Goal: Transaction & Acquisition: Purchase product/service

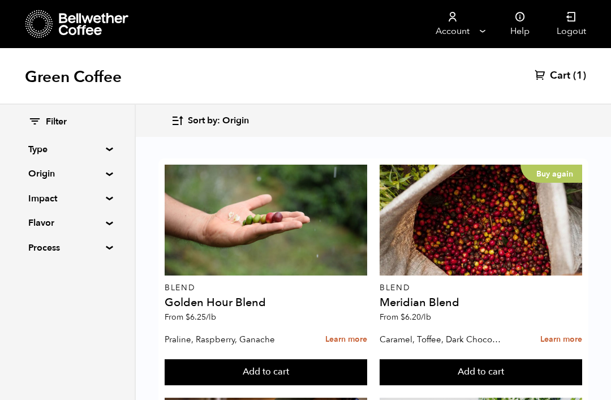
click at [298, 229] on div at bounding box center [266, 220] width 203 height 111
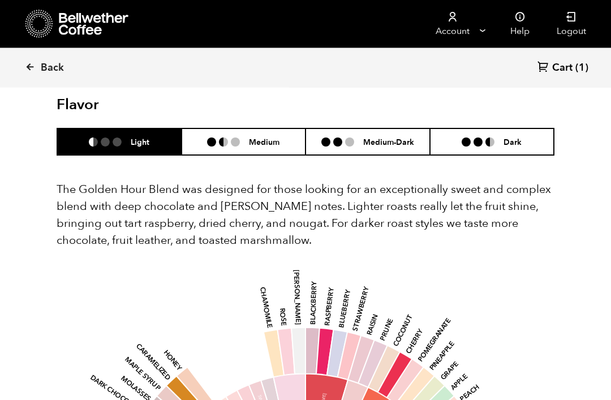
scroll to position [648, 0]
click at [517, 138] on h6 "Dark" at bounding box center [513, 143] width 18 height 10
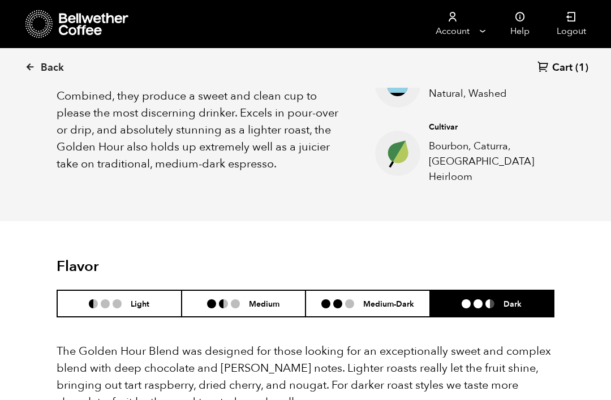
scroll to position [484, 0]
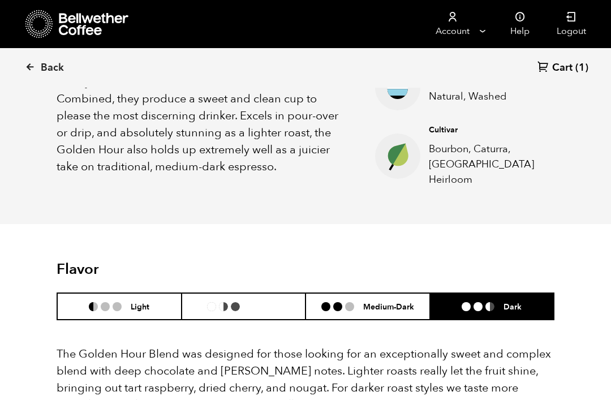
click at [266, 302] on li "Medium" at bounding box center [244, 306] width 125 height 27
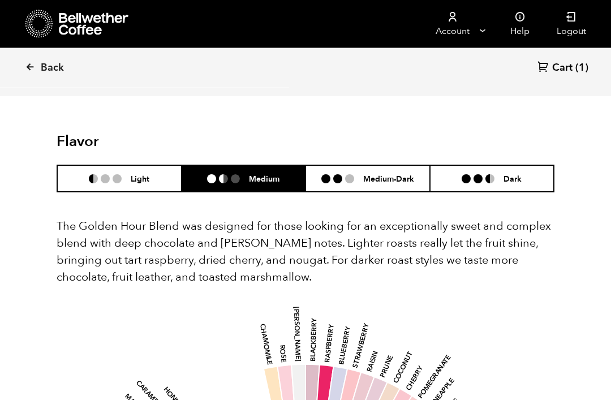
scroll to position [610, 0]
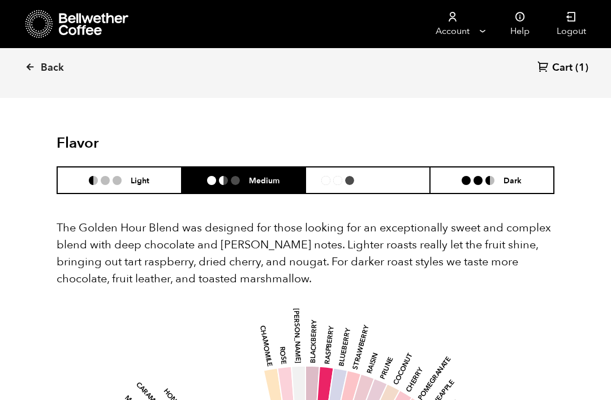
click at [373, 177] on li "Medium-Dark" at bounding box center [368, 180] width 125 height 27
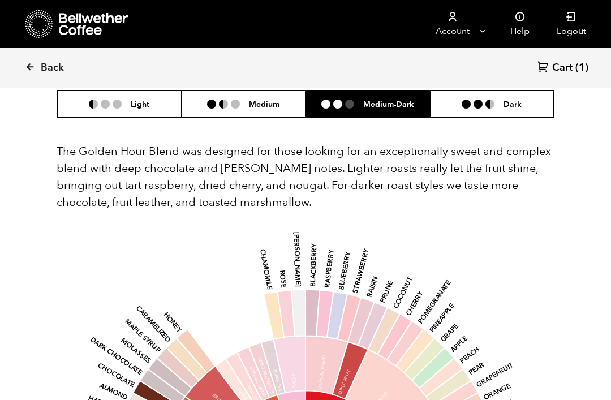
scroll to position [685, 0]
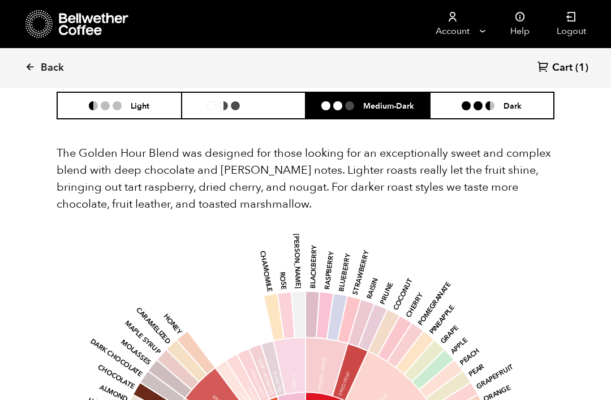
click at [276, 102] on li "Medium" at bounding box center [244, 105] width 125 height 27
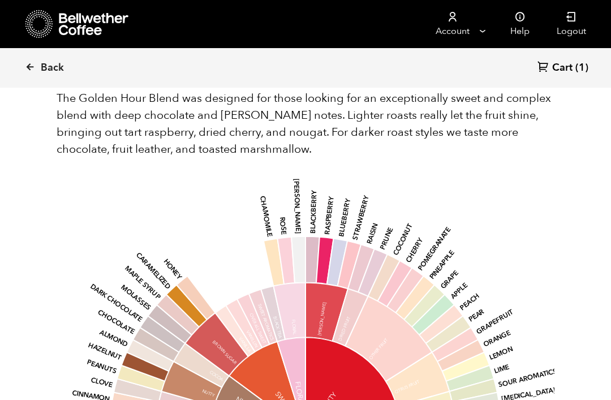
scroll to position [738, 0]
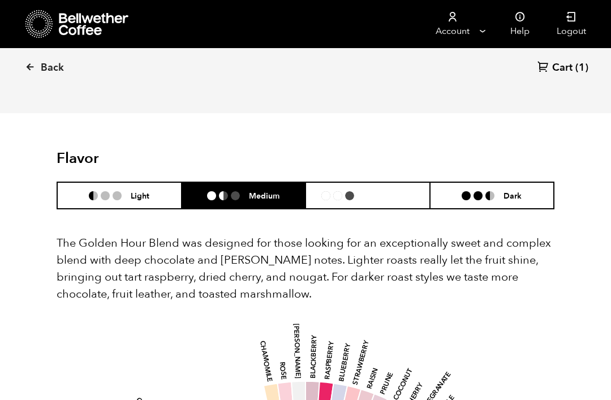
click at [378, 191] on li "Medium-Dark" at bounding box center [368, 195] width 125 height 27
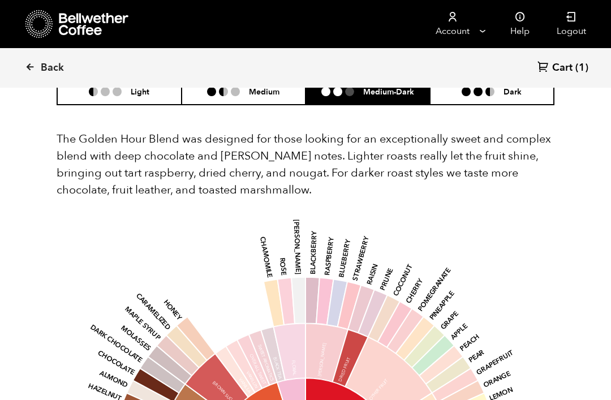
scroll to position [750, 0]
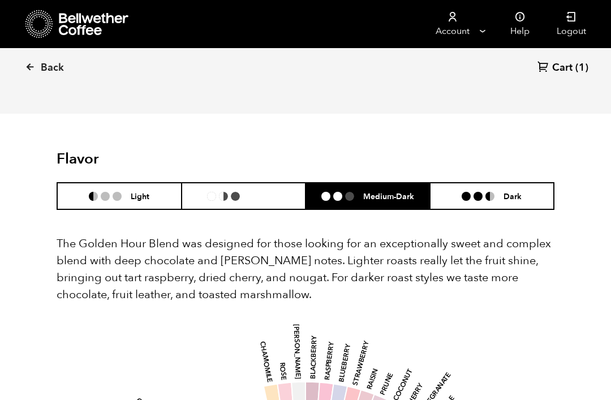
click at [287, 185] on li "Medium" at bounding box center [244, 196] width 125 height 27
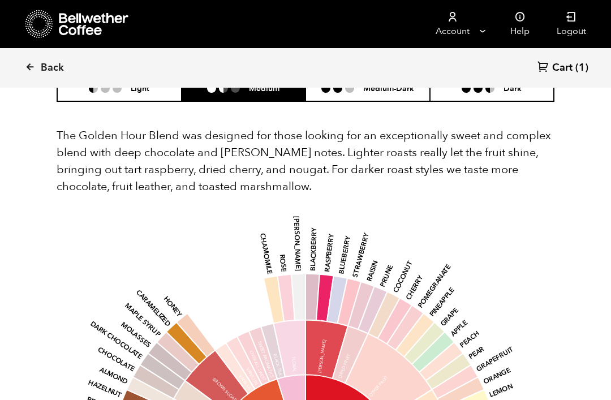
scroll to position [766, 0]
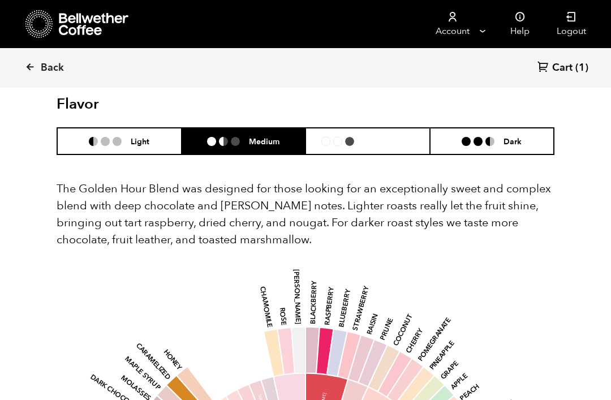
click at [394, 136] on h6 "Medium-Dark" at bounding box center [388, 141] width 51 height 10
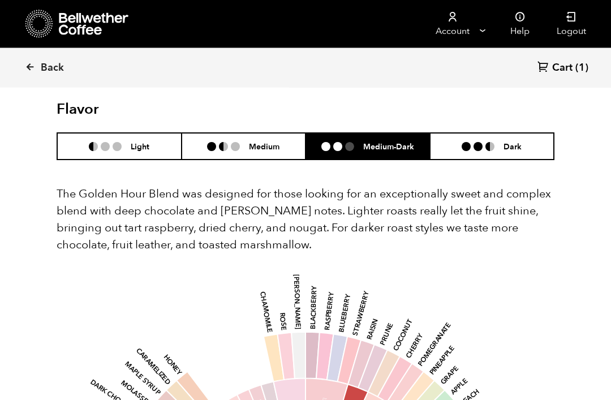
scroll to position [644, 0]
click at [254, 142] on h6 "Medium" at bounding box center [264, 147] width 31 height 10
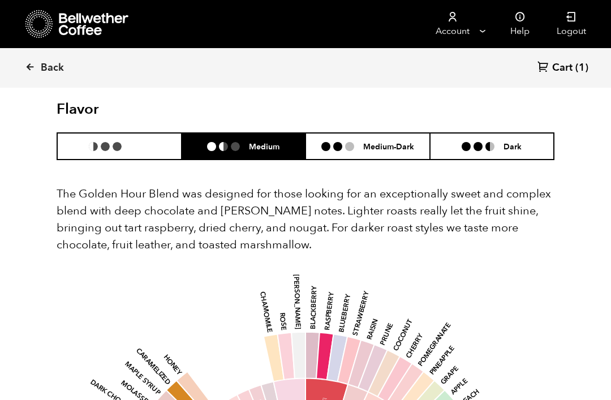
click at [140, 142] on h6 "Light" at bounding box center [140, 147] width 19 height 10
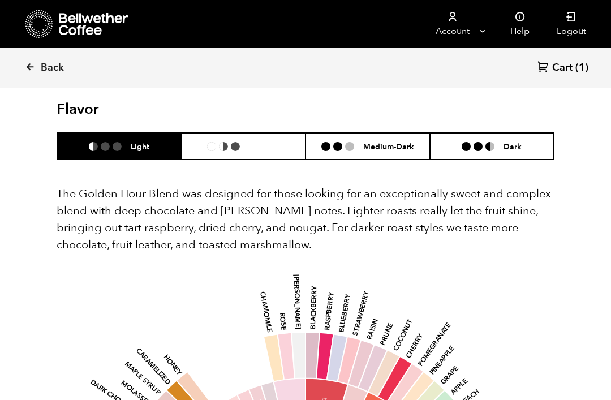
click at [278, 142] on h6 "Medium" at bounding box center [264, 147] width 31 height 10
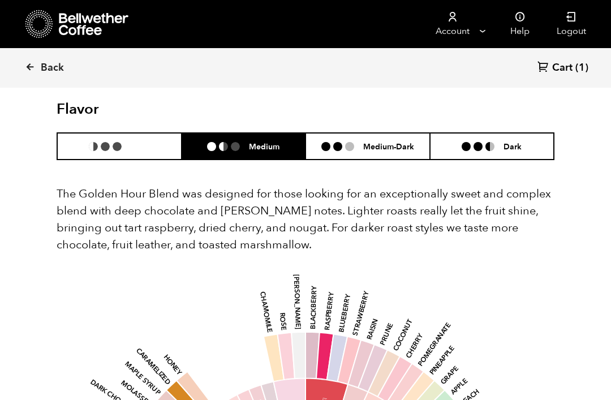
click at [132, 145] on li "Light" at bounding box center [119, 146] width 125 height 27
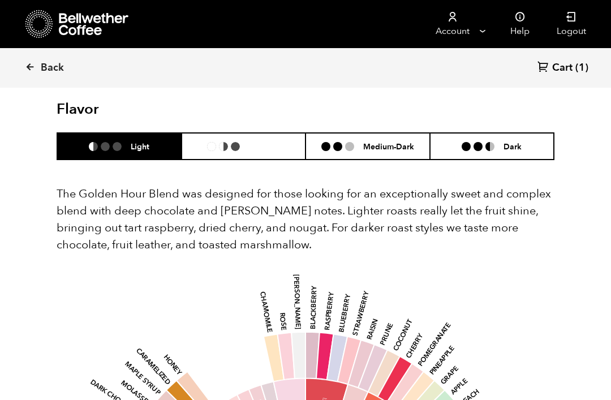
click at [264, 145] on li "Medium" at bounding box center [244, 146] width 125 height 27
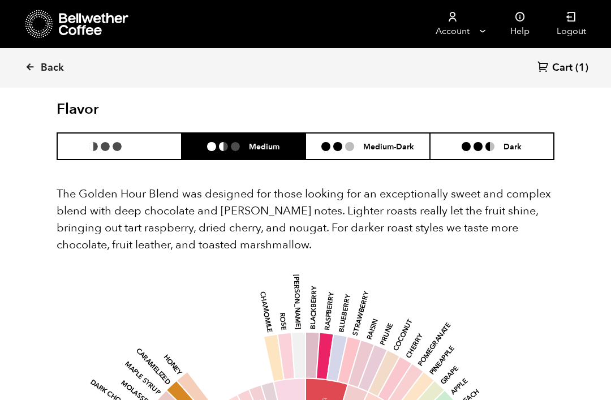
click at [148, 147] on li "Light" at bounding box center [119, 146] width 125 height 27
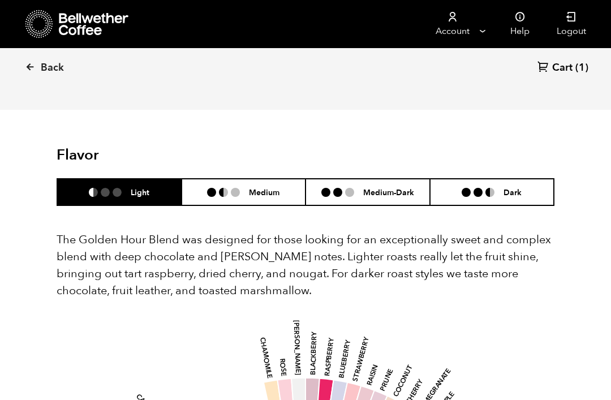
scroll to position [597, 0]
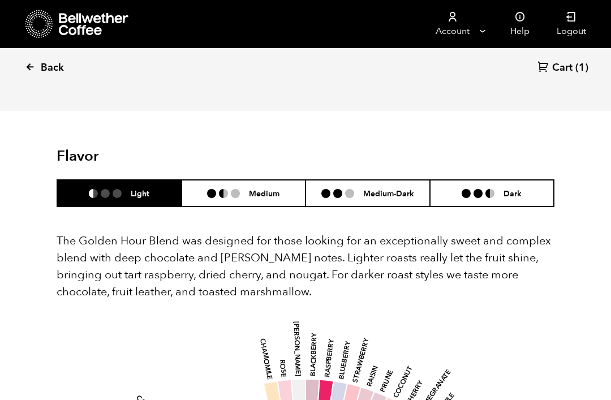
click at [55, 72] on span "Back" at bounding box center [52, 68] width 23 height 14
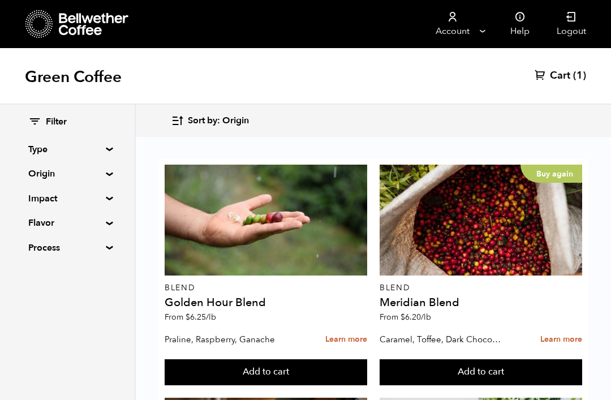
click at [106, 224] on summary "Flavor" at bounding box center [67, 223] width 78 height 14
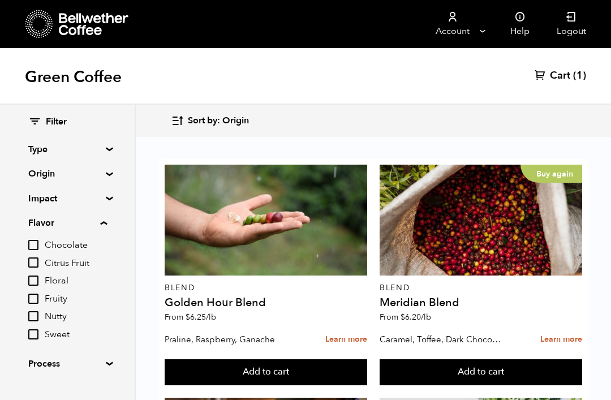
click at [38, 249] on input "Chocolate" at bounding box center [33, 245] width 10 height 10
checkbox input "true"
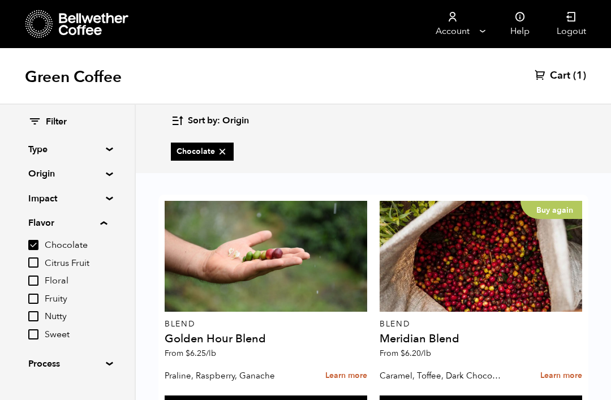
click at [38, 265] on input "Citrus Fruit" at bounding box center [33, 263] width 10 height 10
checkbox input "true"
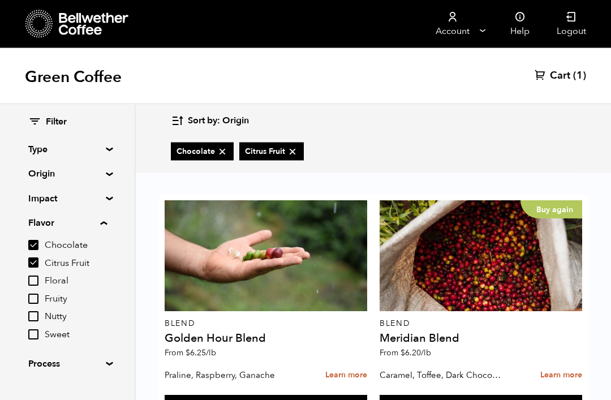
scroll to position [1041, 0]
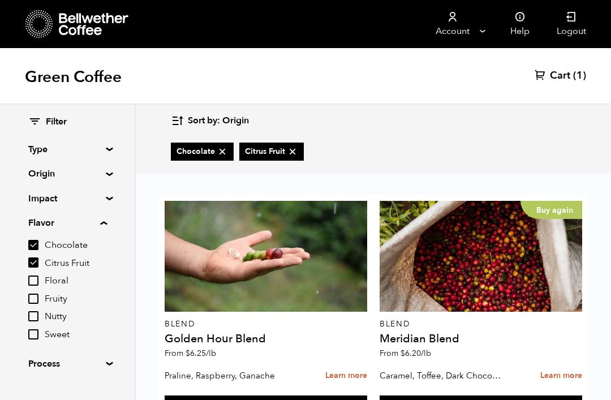
click at [37, 336] on input "Sweet" at bounding box center [33, 334] width 10 height 10
checkbox input "true"
click at [38, 316] on input "Nutty" at bounding box center [33, 316] width 10 height 10
checkbox input "true"
click at [49, 298] on span "Fruity" at bounding box center [76, 299] width 62 height 12
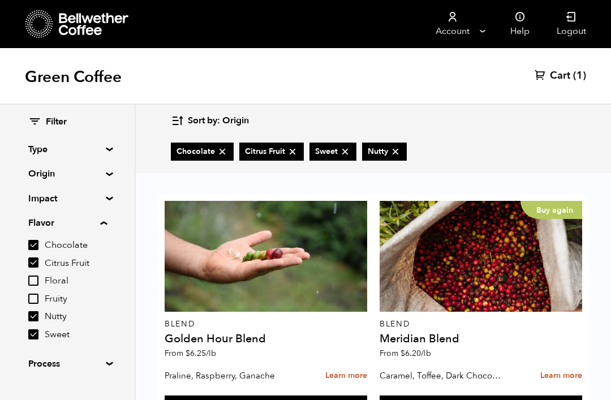
click at [0, 0] on input "Fruity" at bounding box center [0, 0] width 0 height 0
checkbox input "true"
click at [35, 247] on input "Chocolate" at bounding box center [33, 245] width 10 height 10
checkbox input "false"
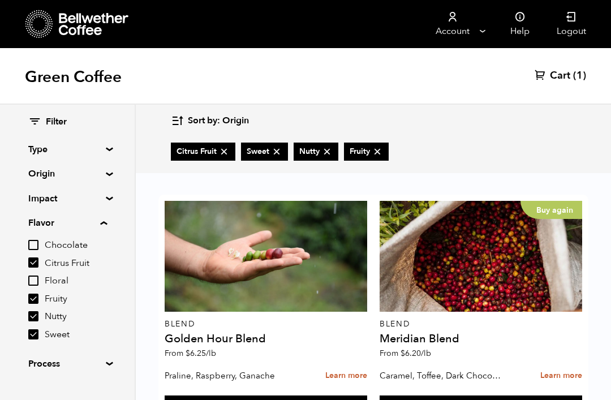
click at [37, 260] on input "Citrus Fruit" at bounding box center [33, 263] width 10 height 10
checkbox input "false"
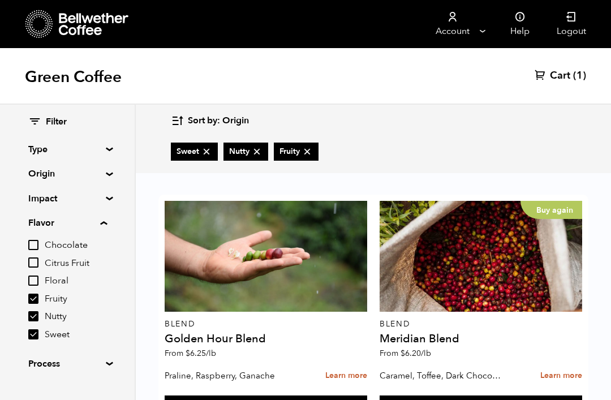
click at [37, 299] on input "Fruity" at bounding box center [33, 299] width 10 height 10
checkbox input "false"
click at [38, 318] on input "Nutty" at bounding box center [33, 316] width 10 height 10
checkbox input "false"
click at [30, 336] on input "Sweet" at bounding box center [33, 334] width 10 height 10
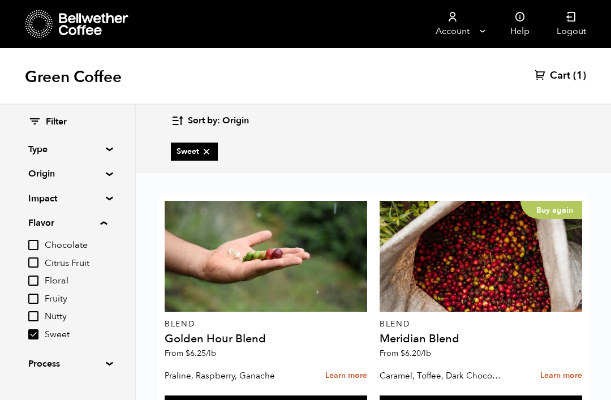
checkbox input "false"
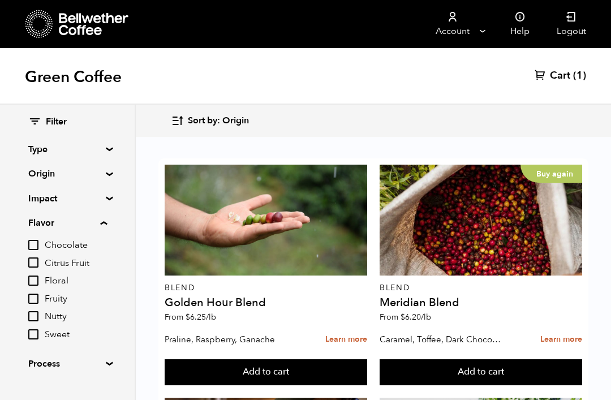
click at [38, 302] on input "Fruity" at bounding box center [33, 299] width 10 height 10
checkbox input "true"
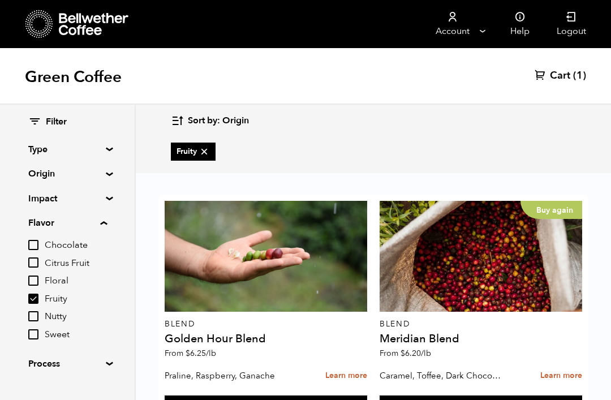
scroll to position [61, 0]
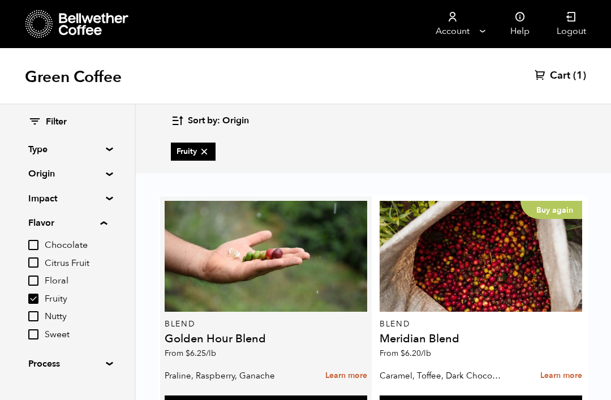
click at [245, 285] on div "Blend Golden Hour Blend From $ 6.25 /lb" at bounding box center [266, 283] width 203 height 164
click at [233, 333] on h4 "Golden Hour Blend" at bounding box center [266, 338] width 203 height 11
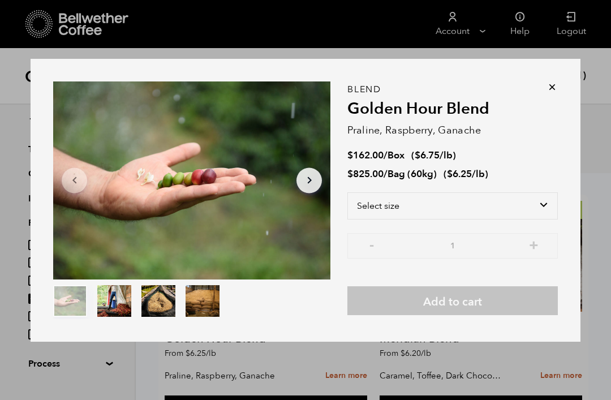
click at [314, 182] on icon "Arrow Right" at bounding box center [310, 181] width 14 height 14
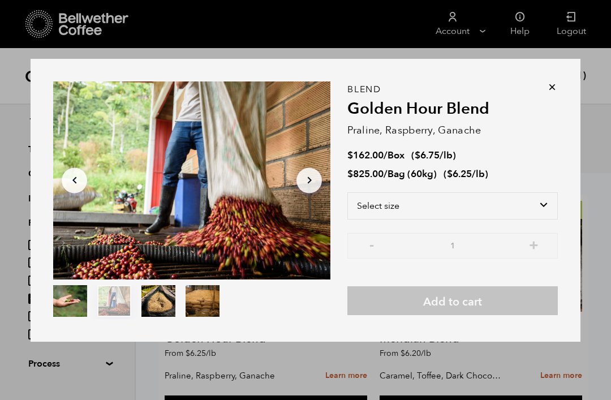
click at [316, 180] on icon "Arrow Right" at bounding box center [310, 181] width 14 height 14
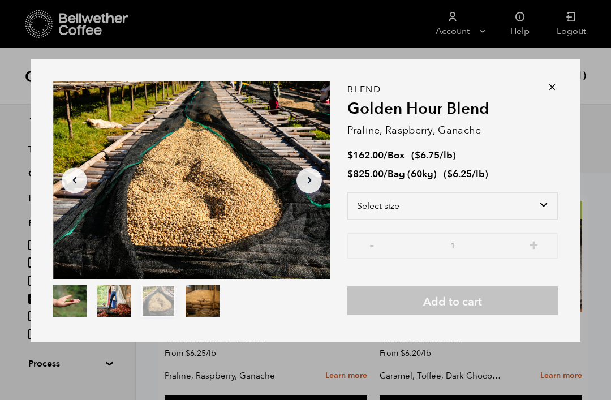
click at [555, 84] on icon at bounding box center [552, 87] width 11 height 11
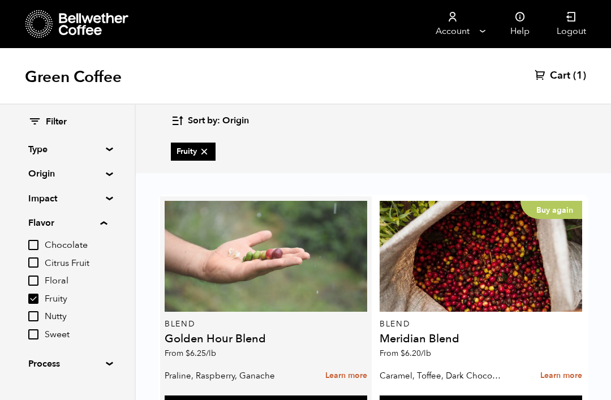
click at [281, 231] on div at bounding box center [266, 256] width 203 height 111
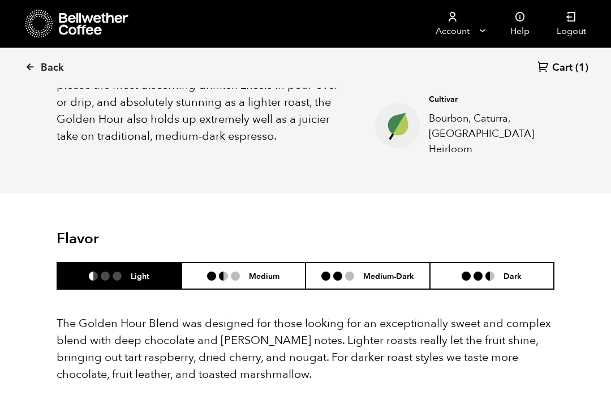
scroll to position [565, 0]
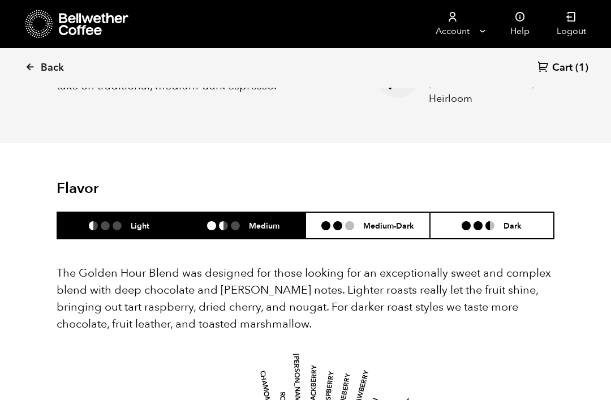
click at [260, 221] on h6 "Medium" at bounding box center [264, 226] width 31 height 10
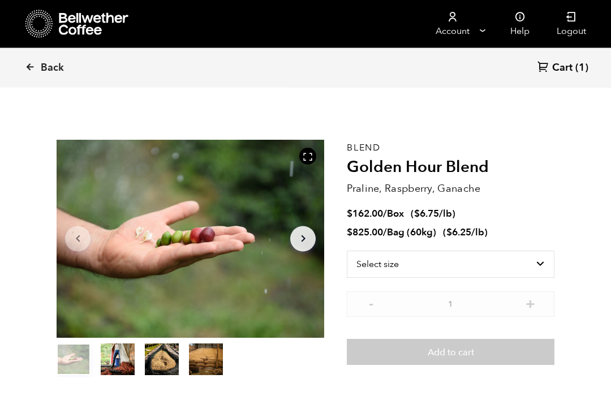
scroll to position [4, 0]
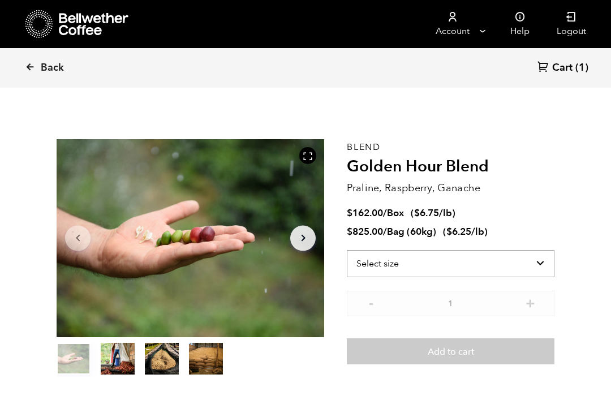
click at [539, 263] on select "Select size Bag (60kg) (132 lbs) Box (24 lbs)" at bounding box center [451, 263] width 208 height 27
select select "box"
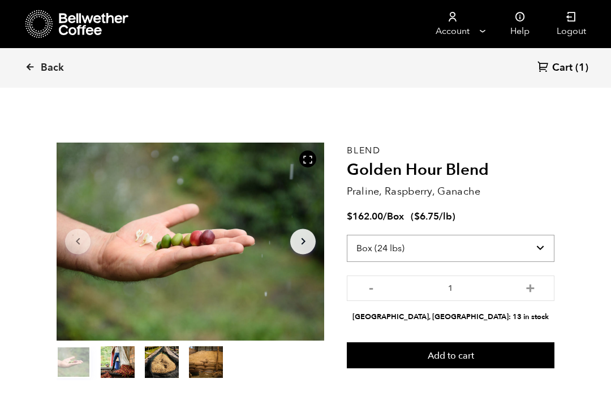
scroll to position [0, 0]
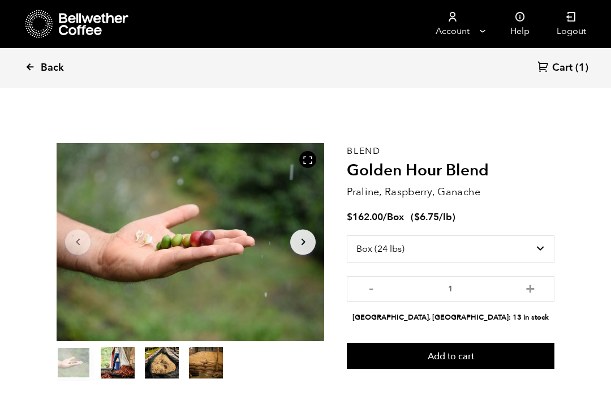
click at [32, 65] on icon at bounding box center [30, 67] width 10 height 10
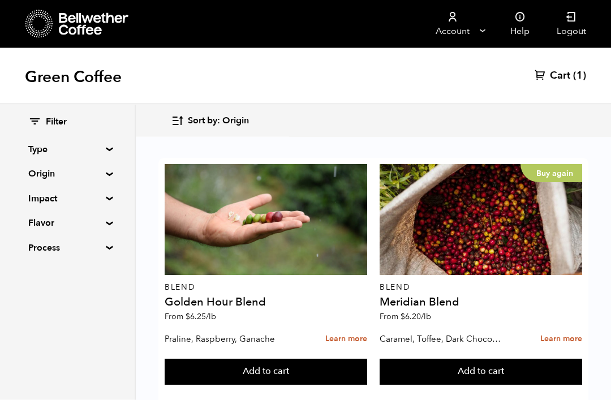
scroll to position [764, 0]
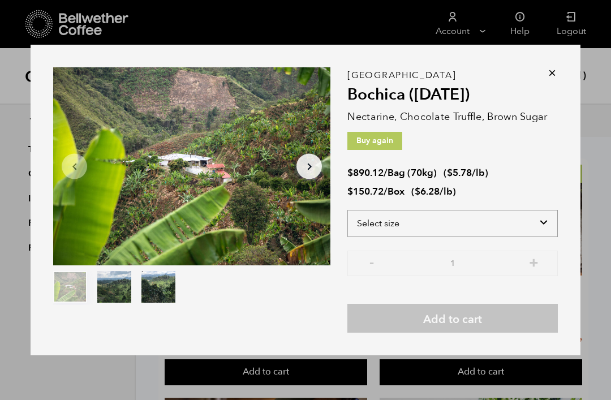
click at [545, 220] on select "Select size Bag (70kg) (154 lbs) Box (24 lbs)" at bounding box center [453, 223] width 211 height 27
select select "box"
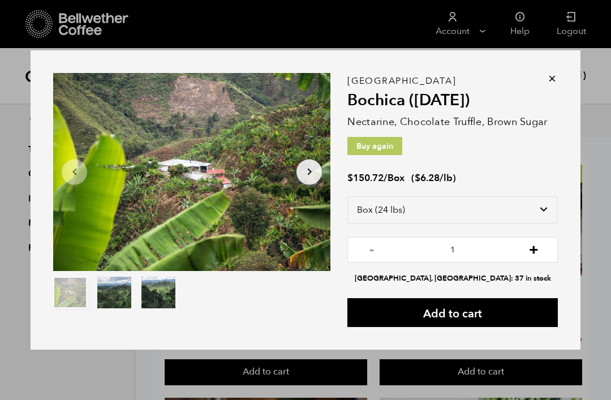
click at [531, 251] on button "+" at bounding box center [534, 248] width 14 height 11
click at [529, 250] on button "+" at bounding box center [534, 248] width 14 height 11
type input "3"
click at [474, 313] on button "Add to cart" at bounding box center [453, 312] width 211 height 29
click at [550, 80] on icon at bounding box center [552, 78] width 11 height 11
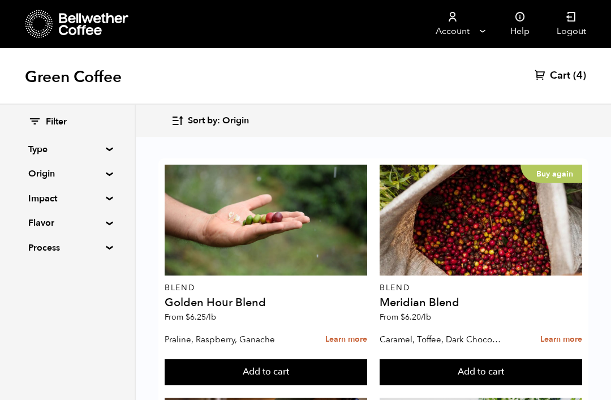
scroll to position [690, 0]
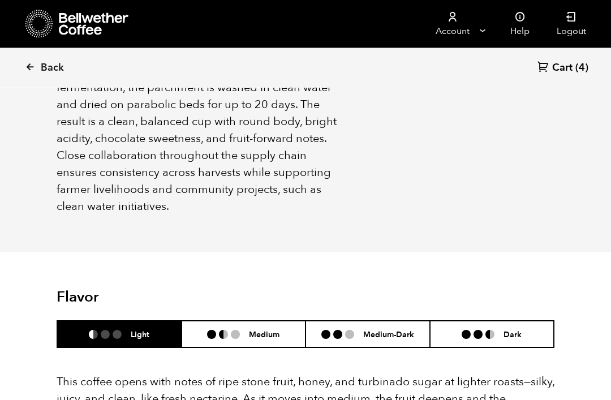
scroll to position [540, 0]
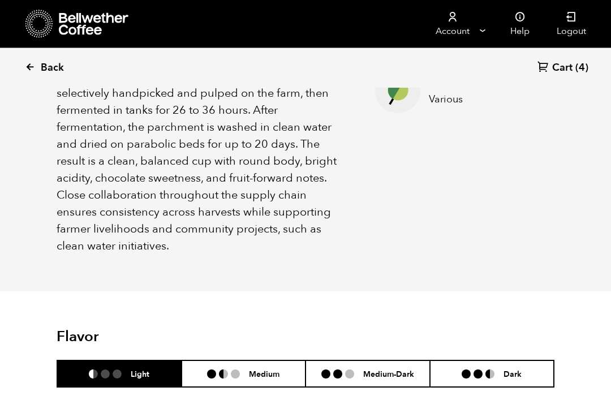
click at [49, 72] on span "Back" at bounding box center [52, 68] width 23 height 14
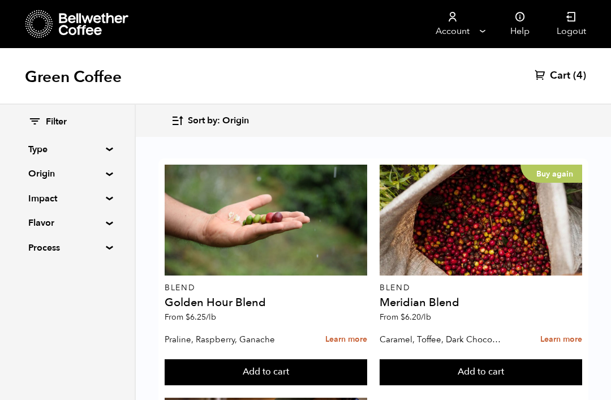
scroll to position [249, 0]
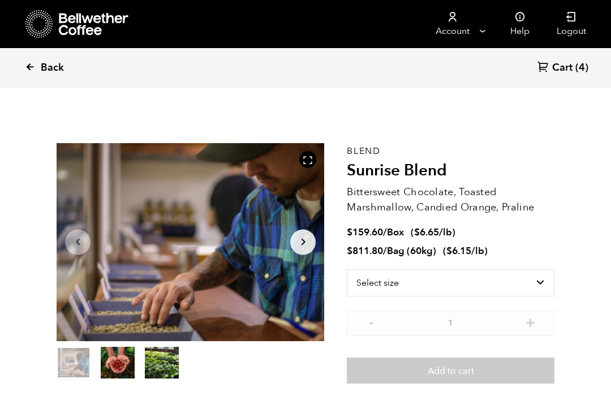
click at [34, 62] on icon at bounding box center [30, 67] width 10 height 10
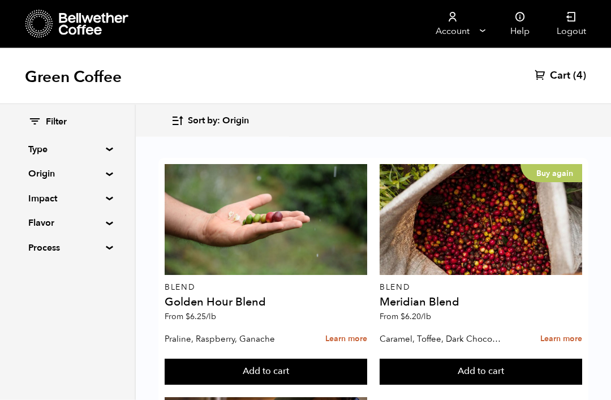
scroll to position [694, 0]
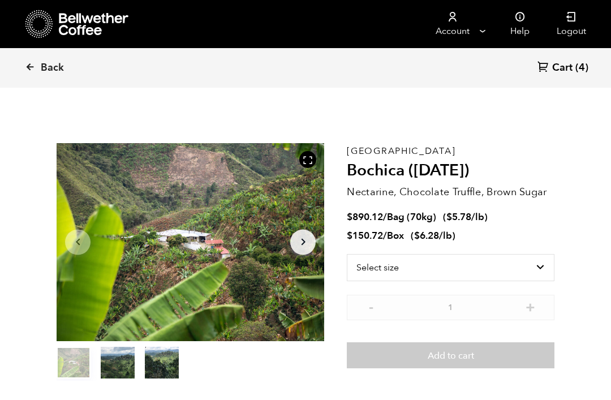
click at [563, 62] on span "Cart" at bounding box center [563, 68] width 20 height 14
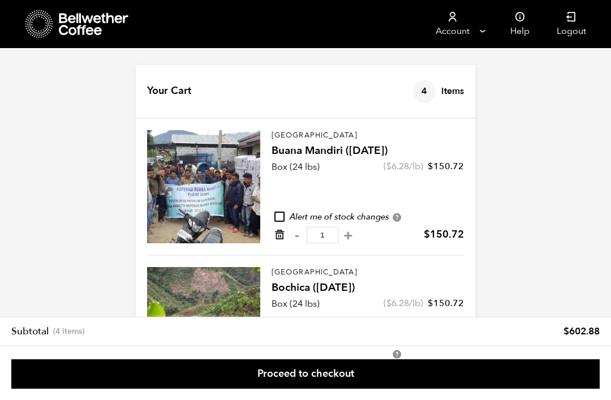
click at [278, 234] on icon "Remove from cart" at bounding box center [279, 234] width 11 height 11
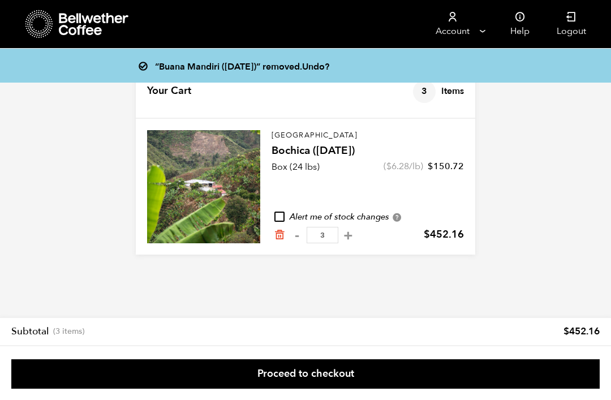
click at [97, 30] on icon at bounding box center [94, 24] width 71 height 23
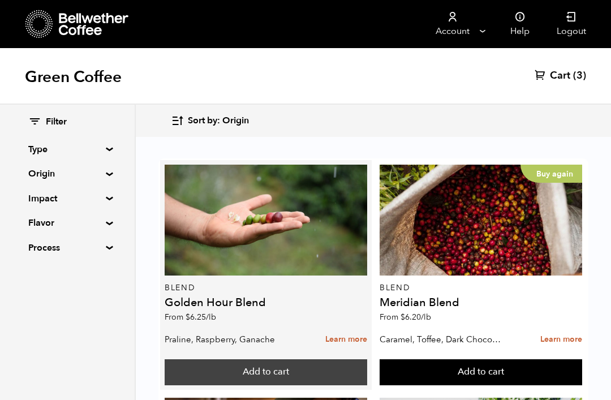
click at [272, 363] on button "Add to cart" at bounding box center [266, 372] width 203 height 26
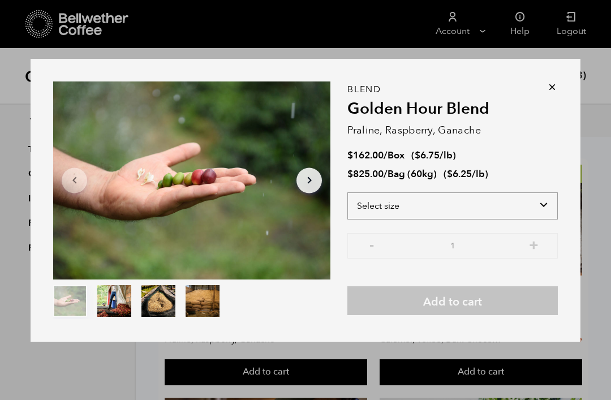
click at [511, 207] on select "Select size Bag (60kg) (132 lbs) Box (24 lbs)" at bounding box center [453, 205] width 211 height 27
select select "box"
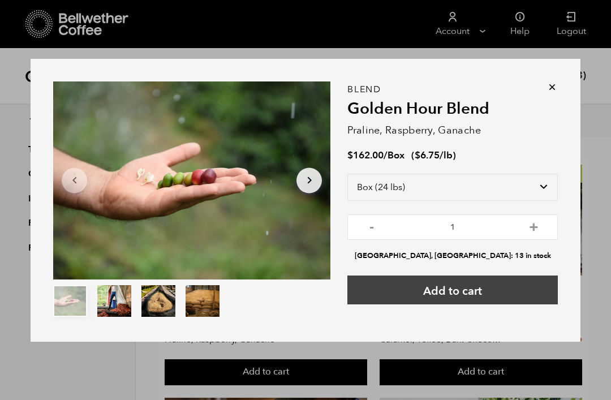
click at [474, 292] on button "Add to cart" at bounding box center [453, 290] width 211 height 29
click at [469, 294] on button "Add to cart" at bounding box center [453, 290] width 211 height 29
click at [561, 83] on div "Item 1 of 4 Arrow Left Arrow Right item 0 item 1 item 2 item 3 Item 1 of 4 "Gol…" at bounding box center [306, 200] width 550 height 283
click at [553, 89] on icon at bounding box center [552, 87] width 11 height 11
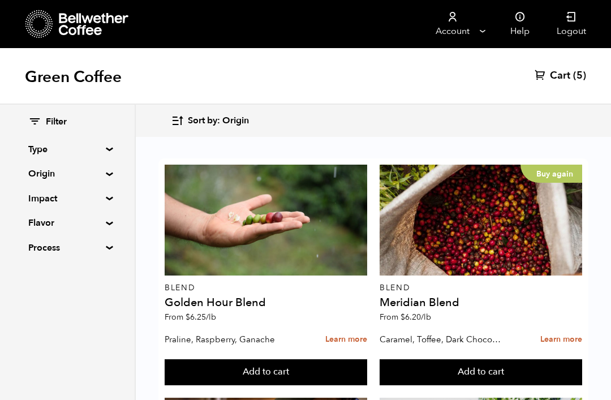
click at [572, 76] on link "Cart (5)" at bounding box center [561, 76] width 52 height 14
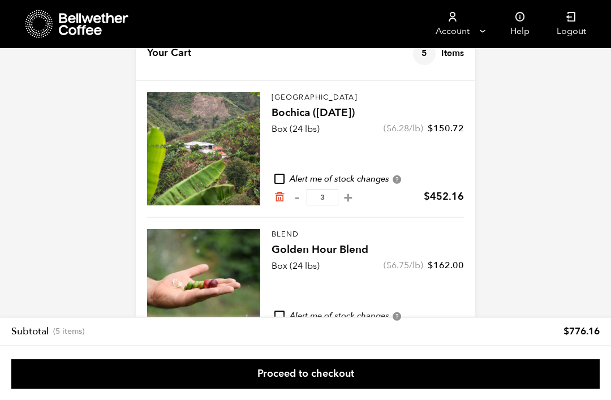
scroll to position [57, 0]
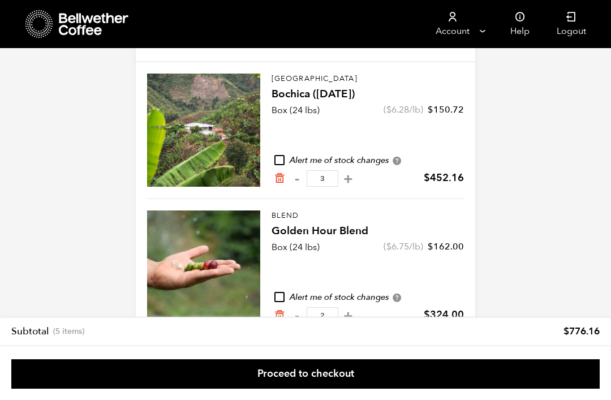
click at [298, 318] on button "-" at bounding box center [297, 315] width 14 height 11
type input "1"
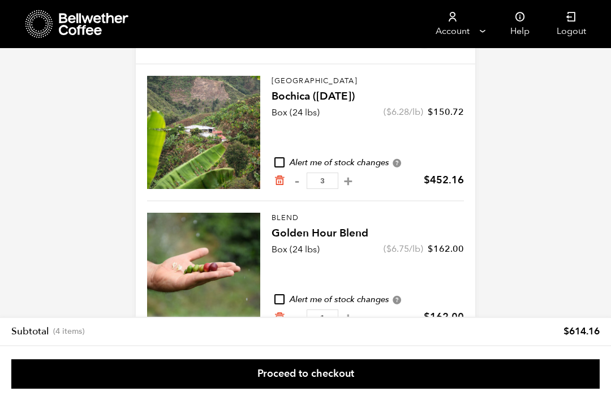
scroll to position [45, 0]
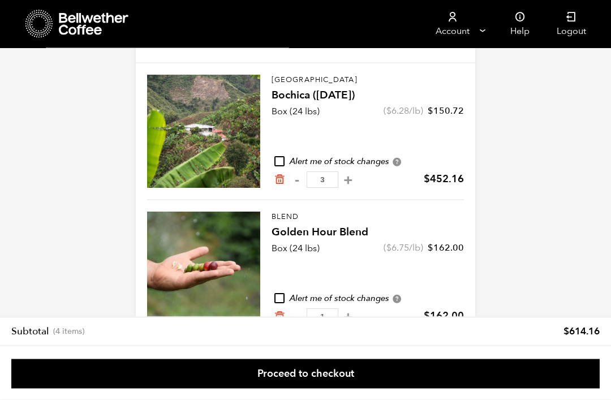
scroll to position [57, 0]
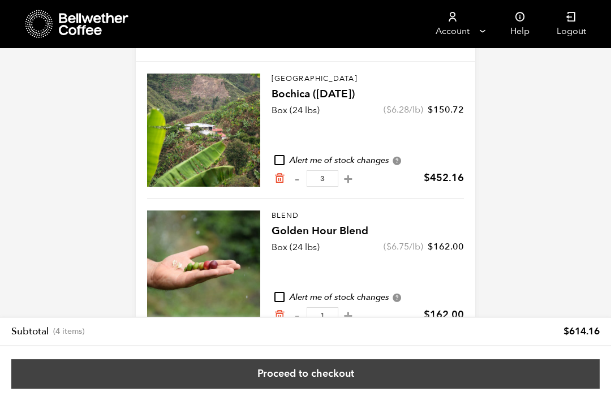
click at [294, 389] on link "Proceed to checkout" at bounding box center [305, 373] width 589 height 29
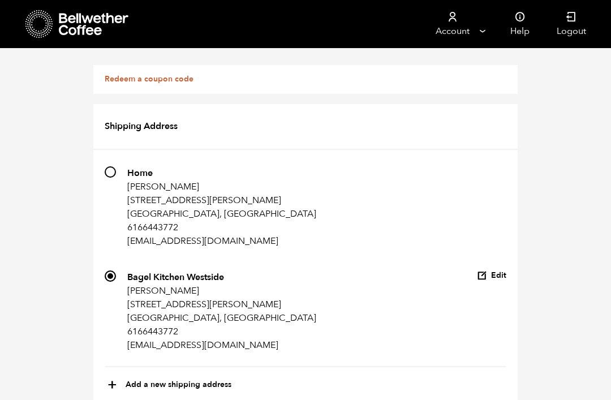
scroll to position [924, 0]
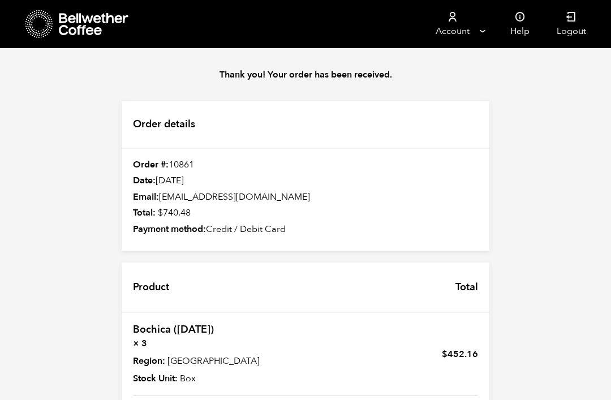
click at [552, 238] on div "Thank you! Your order has been received. Order details Order #: 10861 Date: [DA…" at bounding box center [305, 333] width 611 height 571
click at [100, 21] on icon at bounding box center [94, 24] width 71 height 23
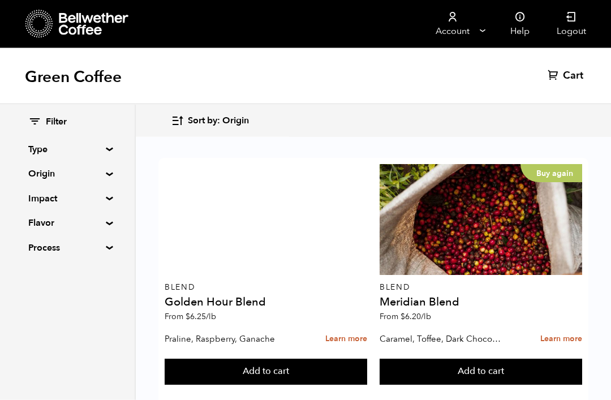
scroll to position [110, 0]
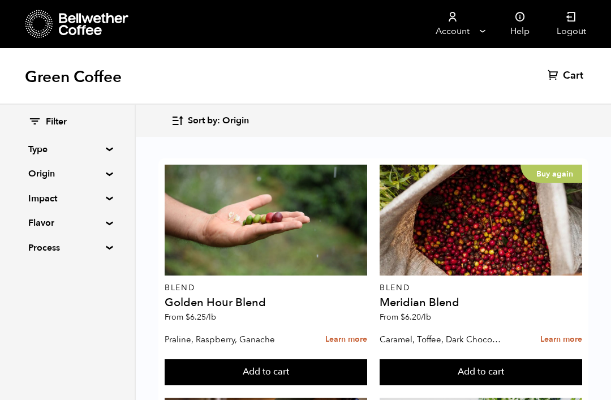
click at [106, 221] on summary "Flavor" at bounding box center [67, 223] width 78 height 14
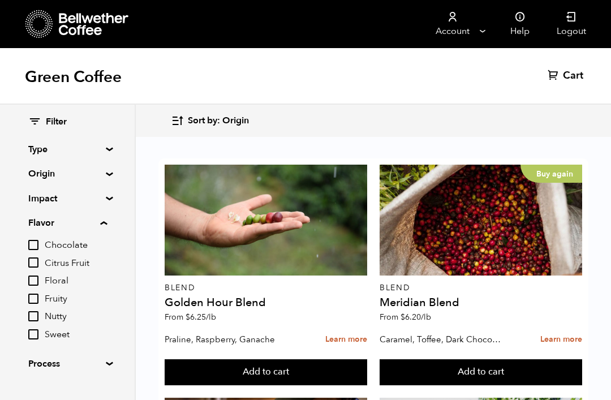
click at [123, 148] on div "Filter Type Blend Single Origin Decaf Seasonal Year Round Origin Blend Brazil B…" at bounding box center [67, 243] width 135 height 277
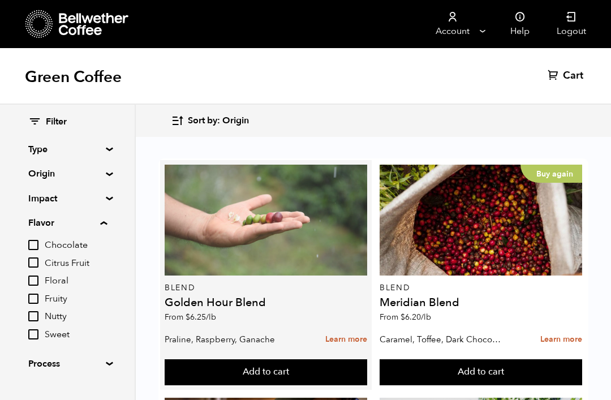
click at [288, 165] on div at bounding box center [266, 220] width 203 height 111
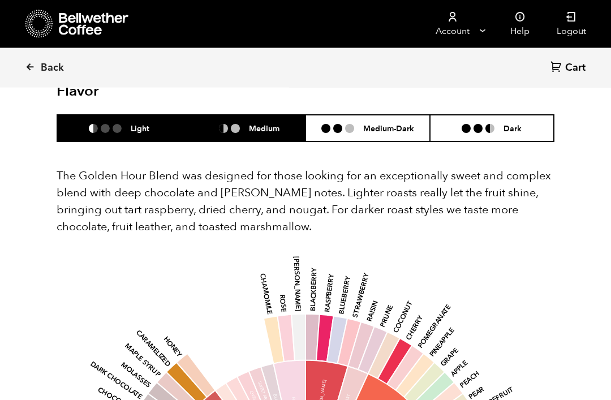
scroll to position [662, 0]
click at [267, 123] on li "Medium" at bounding box center [244, 128] width 125 height 27
click at [124, 125] on li "Light" at bounding box center [119, 128] width 125 height 27
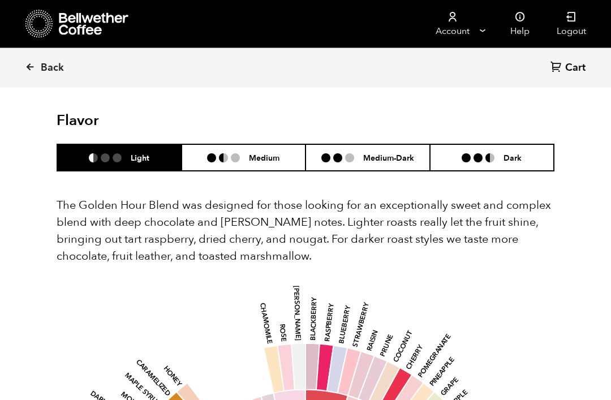
scroll to position [609, 0]
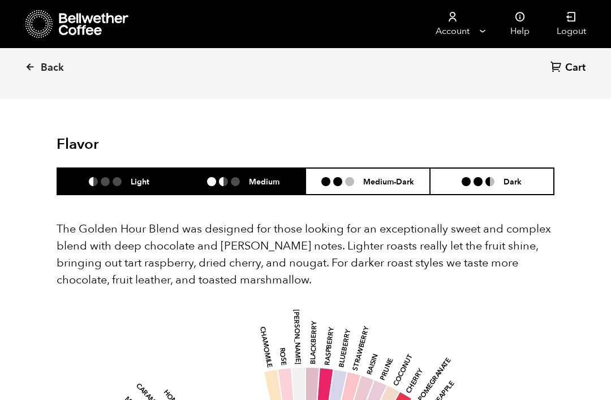
click at [268, 177] on h6 "Medium" at bounding box center [264, 182] width 31 height 10
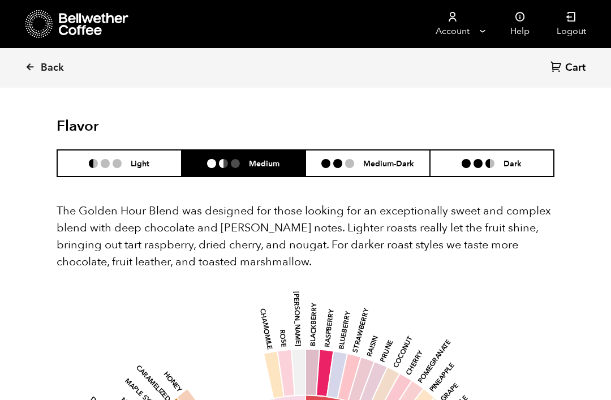
scroll to position [618, 0]
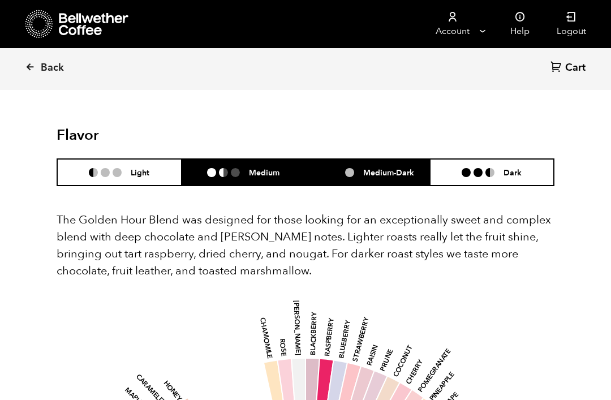
click at [395, 168] on h6 "Medium-Dark" at bounding box center [388, 173] width 51 height 10
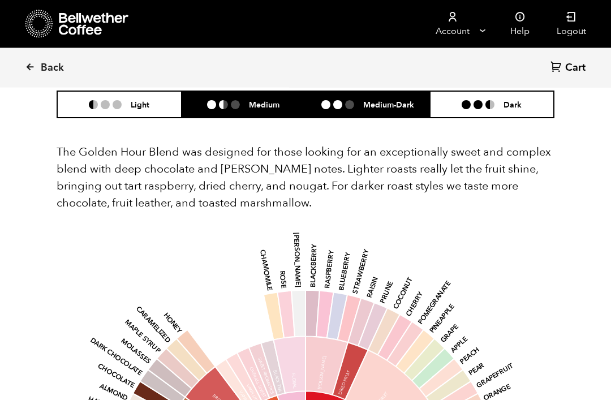
scroll to position [686, 0]
click at [278, 101] on li "Medium" at bounding box center [244, 104] width 125 height 27
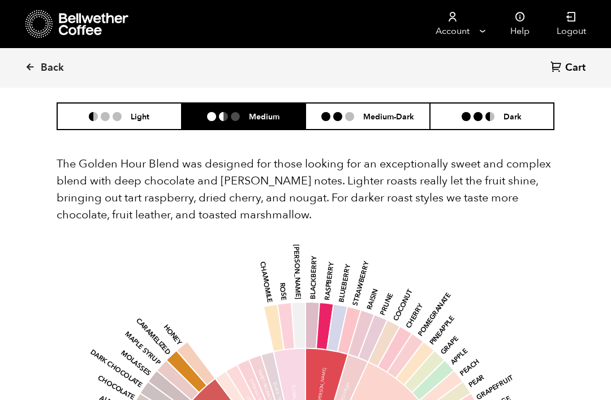
scroll to position [669, 0]
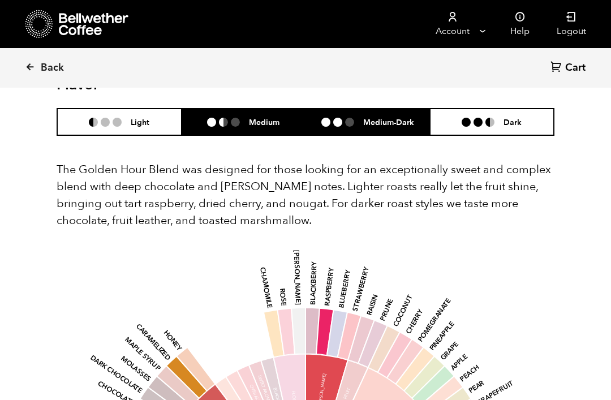
click at [387, 117] on h6 "Medium-Dark" at bounding box center [388, 122] width 51 height 10
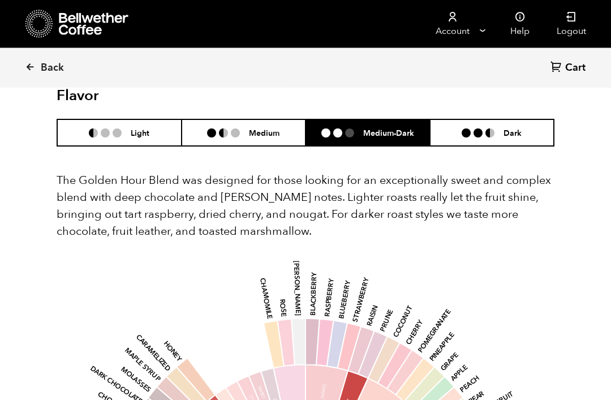
scroll to position [654, 0]
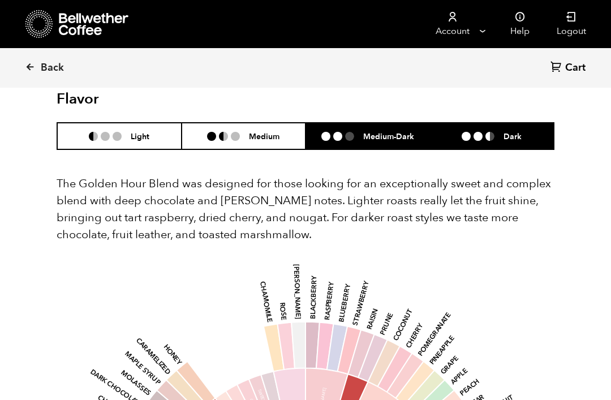
click at [516, 131] on h6 "Dark" at bounding box center [513, 136] width 18 height 10
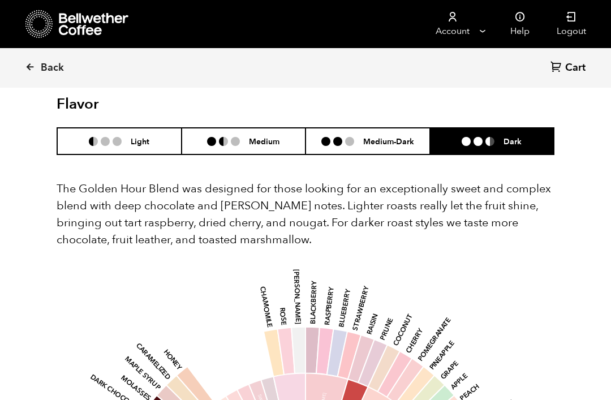
scroll to position [658, 0]
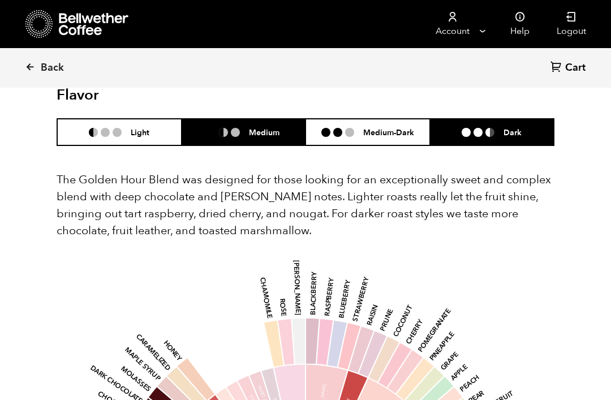
click at [271, 127] on h6 "Medium" at bounding box center [264, 132] width 31 height 10
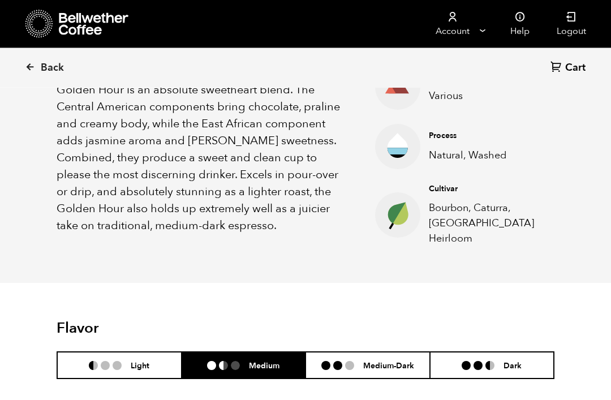
scroll to position [390, 0]
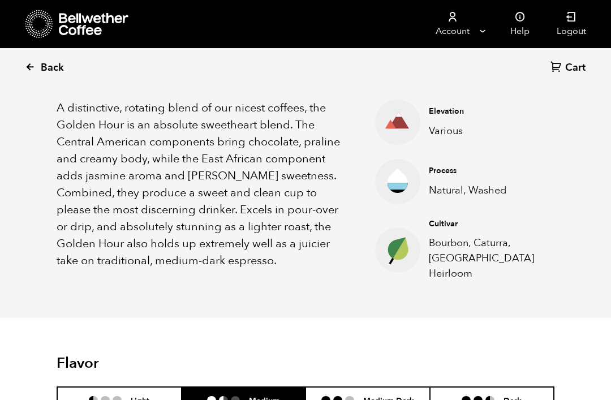
click at [33, 71] on icon at bounding box center [30, 67] width 10 height 10
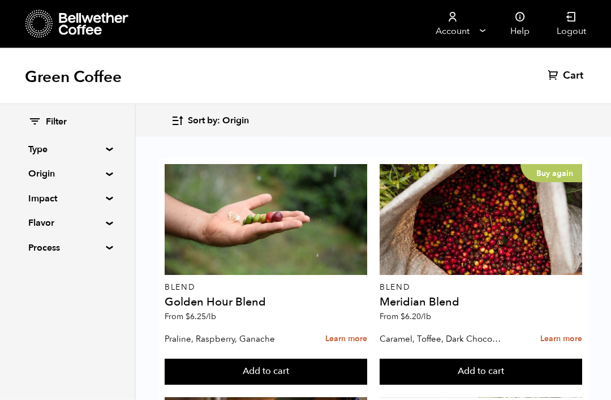
scroll to position [739, 0]
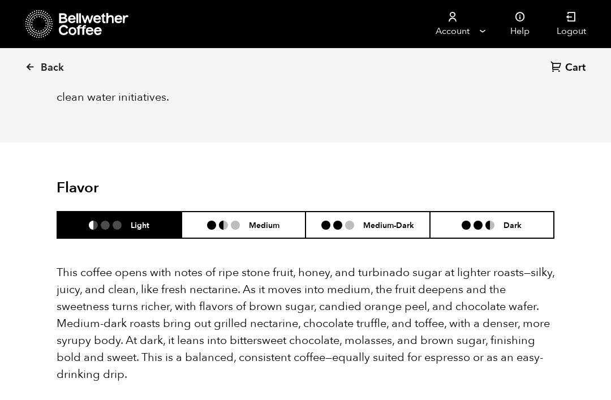
scroll to position [703, 0]
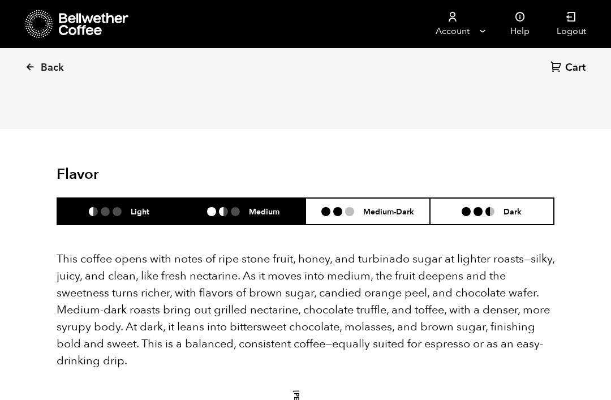
click at [276, 207] on h6 "Medium" at bounding box center [264, 212] width 31 height 10
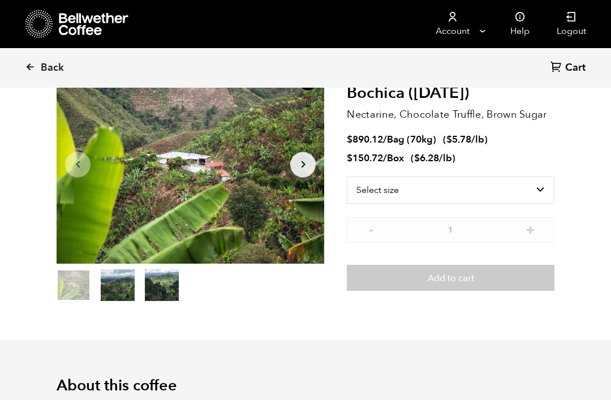
scroll to position [77, 0]
